Goal: Transaction & Acquisition: Purchase product/service

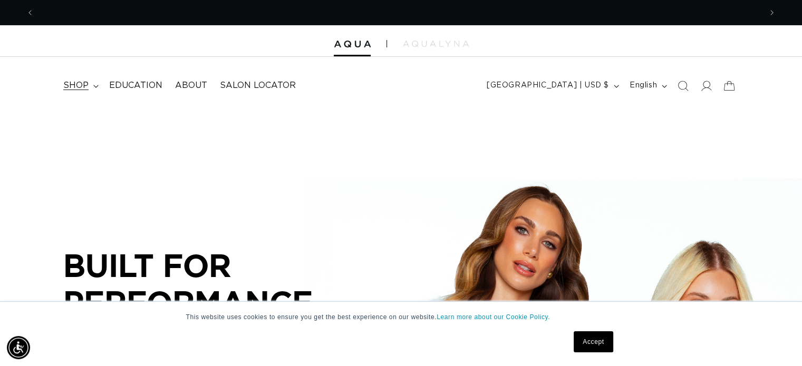
scroll to position [0, 727]
click at [89, 86] on summary "shop" at bounding box center [80, 86] width 46 height 24
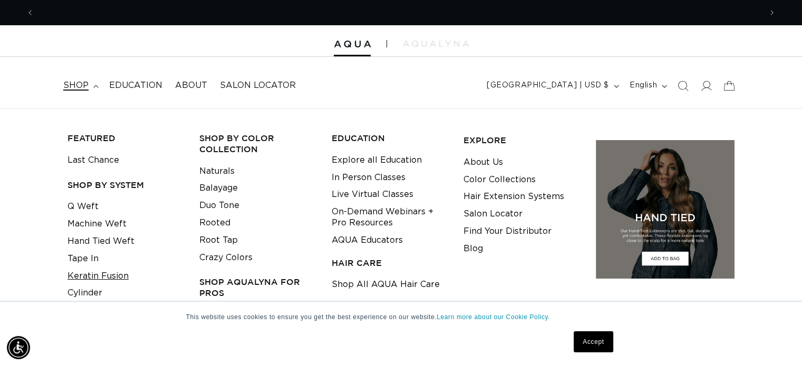
scroll to position [0, 1453]
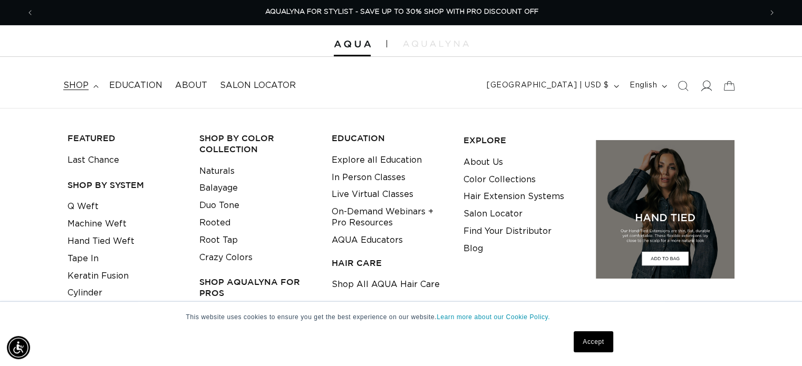
click at [706, 83] on icon at bounding box center [705, 85] width 11 height 11
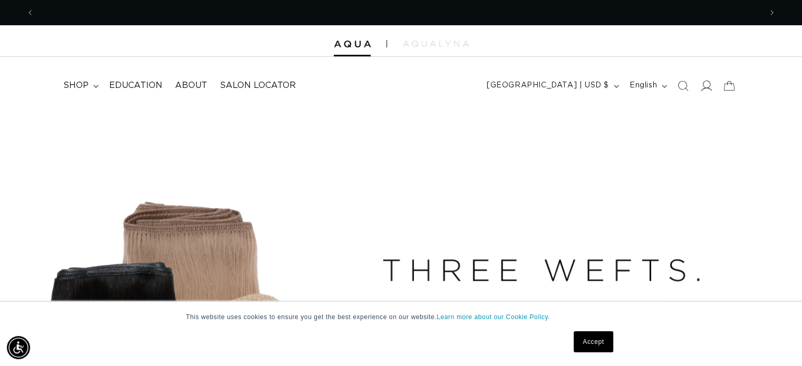
scroll to position [0, 0]
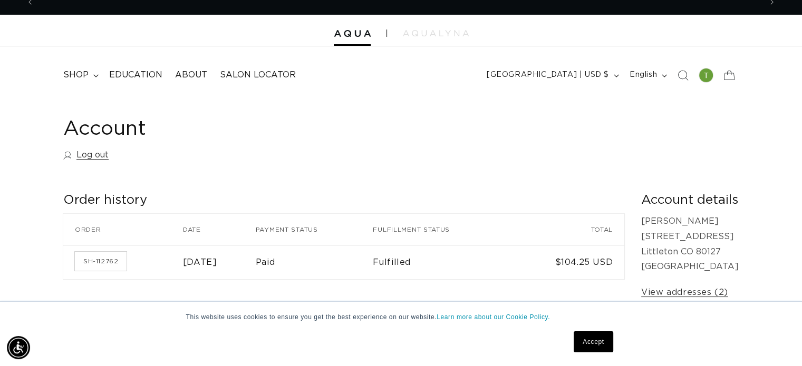
scroll to position [0, 727]
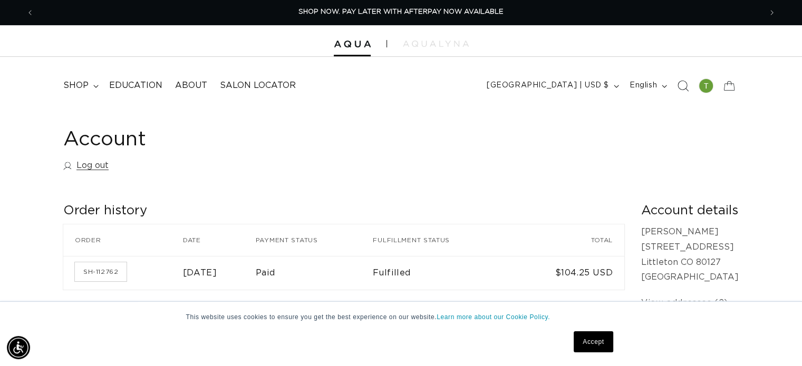
click at [685, 88] on icon "Search" at bounding box center [682, 85] width 11 height 11
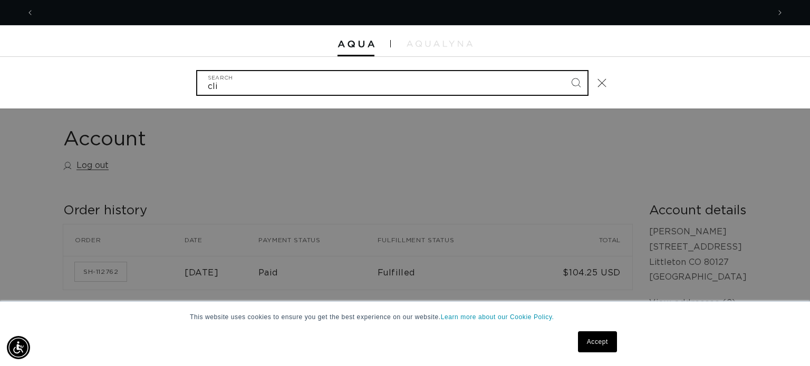
scroll to position [0, 1470]
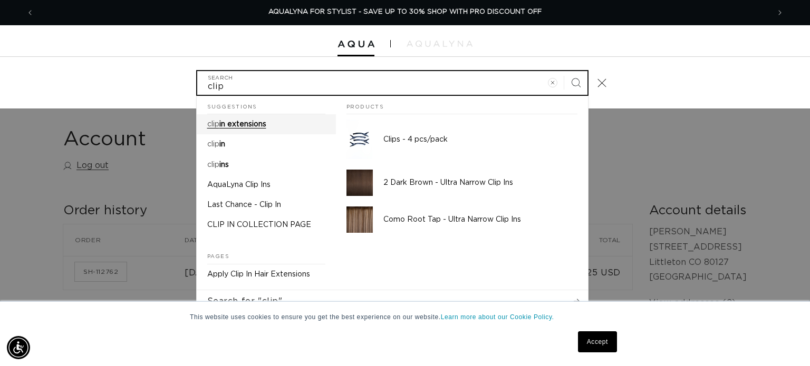
type input "clip"
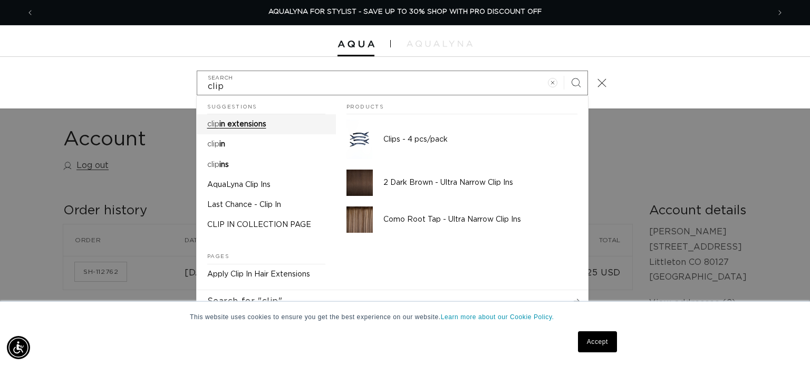
click at [260, 129] on p "clip in extensions" at bounding box center [236, 124] width 59 height 9
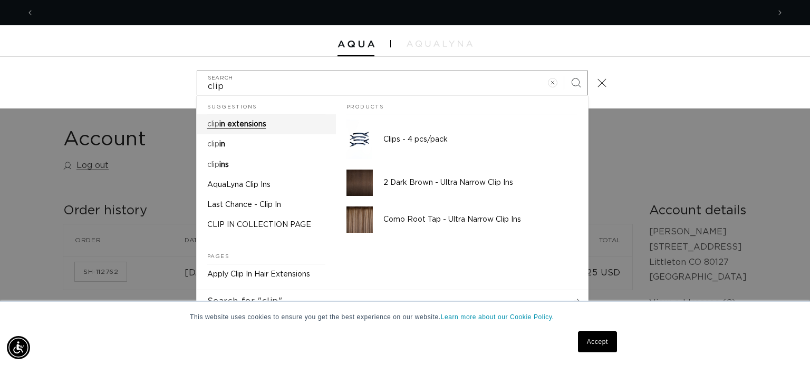
scroll to position [0, 0]
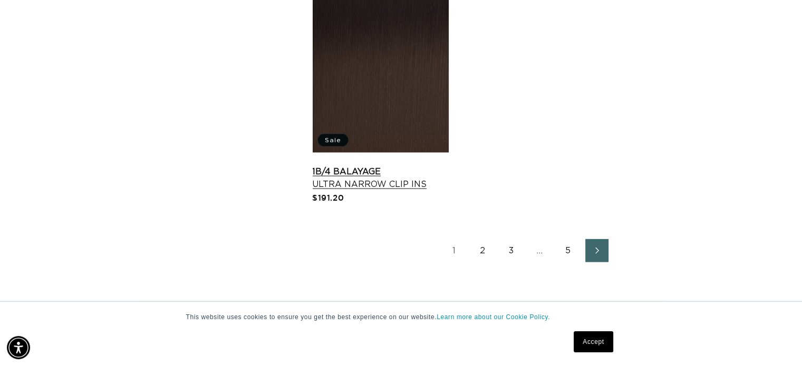
click at [367, 166] on link "1B/4 Balayage Ultra Narrow Clip Ins" at bounding box center [380, 178] width 137 height 25
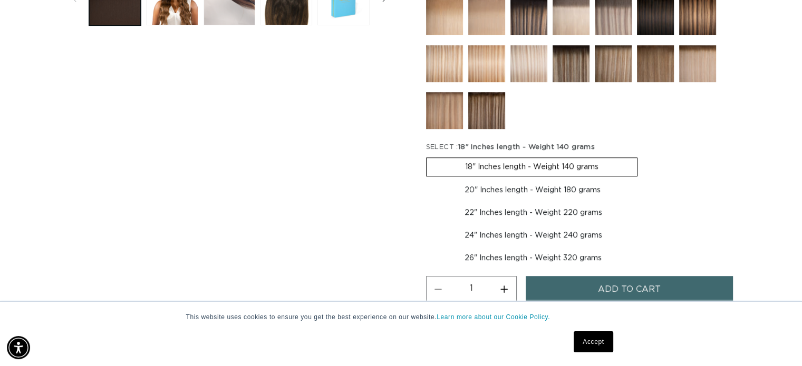
scroll to position [0, 1453]
click at [576, 287] on button "Add to cart" at bounding box center [630, 289] width 208 height 27
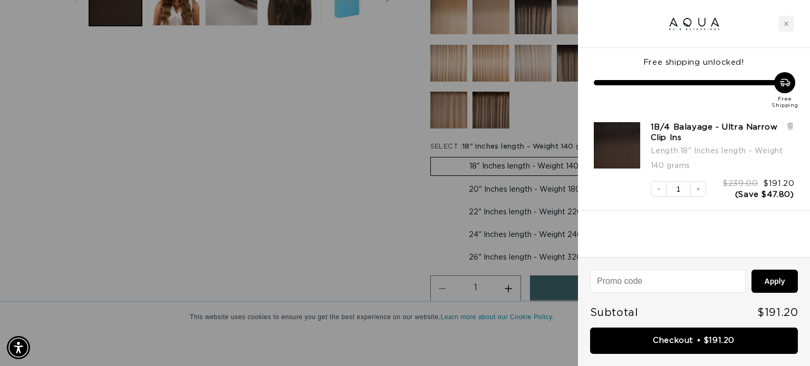
scroll to position [0, 735]
click at [114, 191] on div at bounding box center [405, 183] width 810 height 366
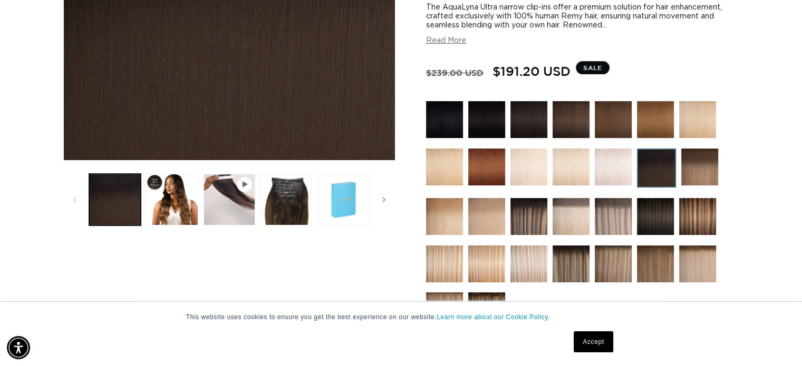
scroll to position [0, 1453]
click at [226, 200] on button "Play video 1 in gallery view" at bounding box center [229, 200] width 52 height 52
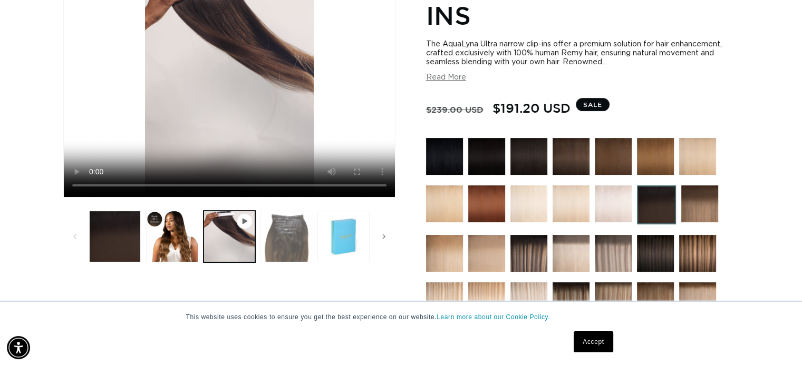
click at [283, 251] on button "Load image 3 in gallery view" at bounding box center [286, 237] width 52 height 52
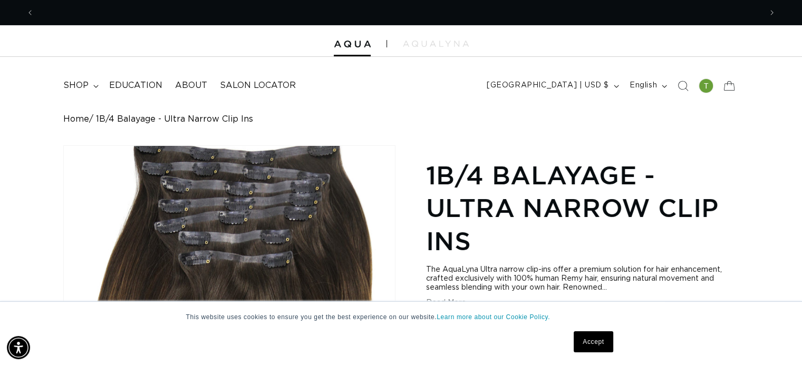
scroll to position [0, 727]
click at [590, 351] on link "Accept" at bounding box center [593, 342] width 39 height 21
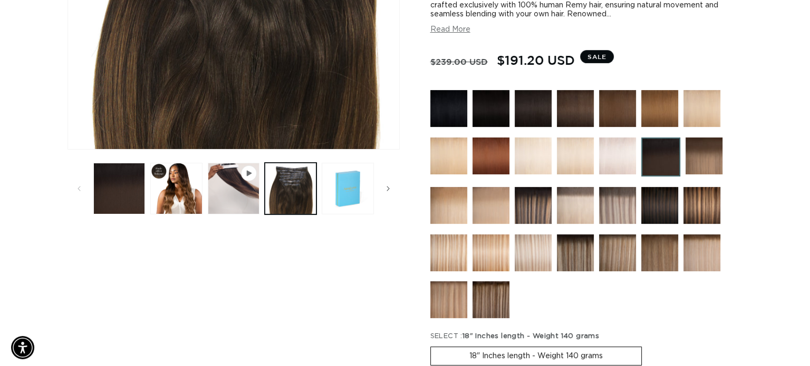
scroll to position [0, 0]
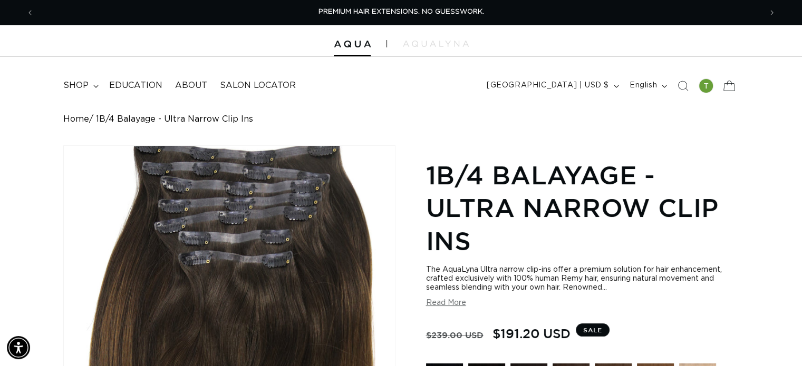
click at [730, 87] on icon at bounding box center [728, 85] width 25 height 25
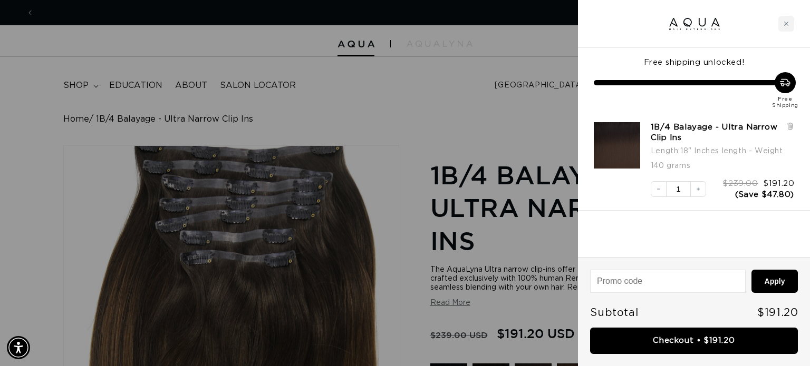
scroll to position [0, 735]
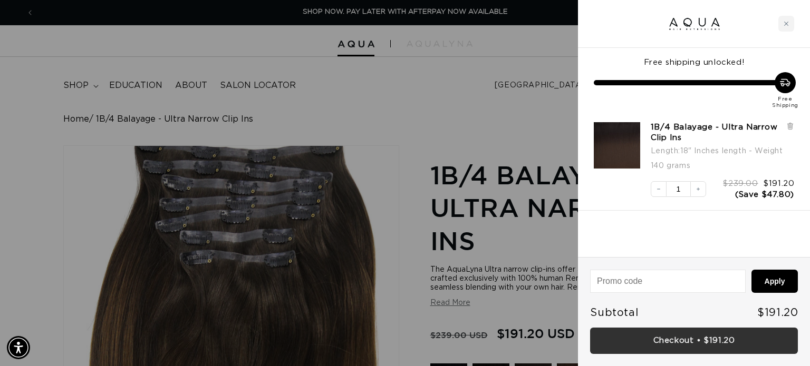
click at [649, 350] on link "Checkout • $191.20" at bounding box center [694, 341] width 208 height 27
